Goal: Task Accomplishment & Management: Use online tool/utility

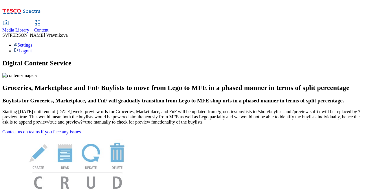
click at [29, 28] on span "Media Library" at bounding box center [15, 30] width 27 height 5
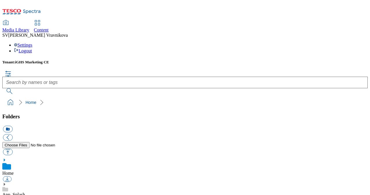
click at [49, 28] on span "Content" at bounding box center [41, 30] width 15 height 5
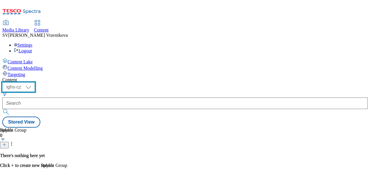
click at [35, 83] on select "ighs-cz ighs-hu ighs-sk" at bounding box center [18, 87] width 32 height 9
select select "ighs-sk"
click at [35, 83] on select "ighs-cz ighs-hu ighs-sk" at bounding box center [18, 87] width 32 height 9
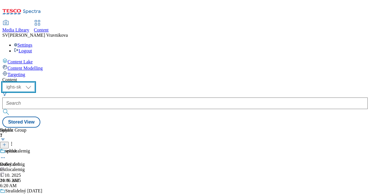
scroll to position [58, 0]
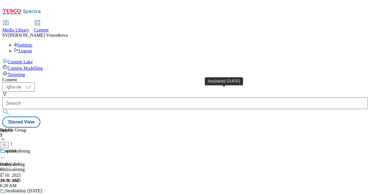
click at [42, 189] on div "Strašidelný Halloween" at bounding box center [23, 191] width 37 height 5
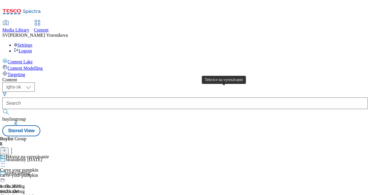
click at [49, 154] on div "Tekvice na vyrezávanie" at bounding box center [27, 156] width 44 height 5
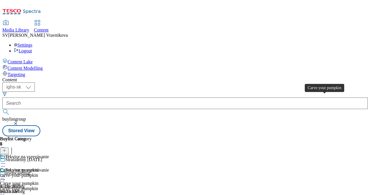
click at [38, 168] on div "Carve your pumpkin" at bounding box center [19, 170] width 38 height 5
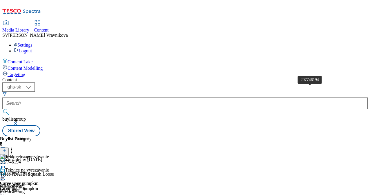
click at [21, 160] on div "207746194" at bounding box center [10, 162] width 21 height 5
click at [21, 177] on div "207746194" at bounding box center [10, 179] width 21 height 5
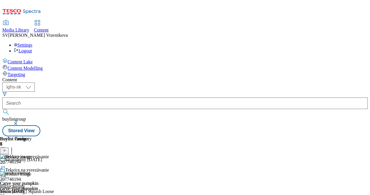
click at [6, 182] on icon at bounding box center [3, 185] width 6 height 6
drag, startPoint x: 309, startPoint y: 90, endPoint x: 287, endPoint y: 91, distance: 22.1
click at [54, 172] on div "207746194 Tesco Halloween Squash Loose 1. 10. 2025 10:21 AM" at bounding box center [27, 191] width 54 height 39
copy div "207746194"
click at [21, 177] on div "207746194" at bounding box center [10, 179] width 21 height 5
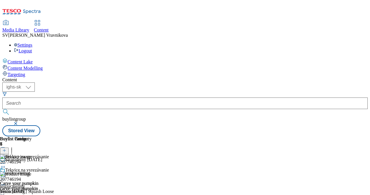
click at [6, 182] on icon at bounding box center [3, 185] width 6 height 6
click at [27, 194] on button "Edit" at bounding box center [19, 197] width 15 height 7
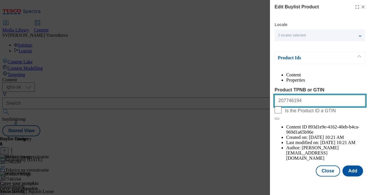
drag, startPoint x: 317, startPoint y: 111, endPoint x: 221, endPoint y: 111, distance: 96.5
click at [221, 111] on div "Edit Buylist Product Locale 2 locales selected Slovak English Product Ids Conte…" at bounding box center [185, 97] width 370 height 195
